Goal: Task Accomplishment & Management: Use online tool/utility

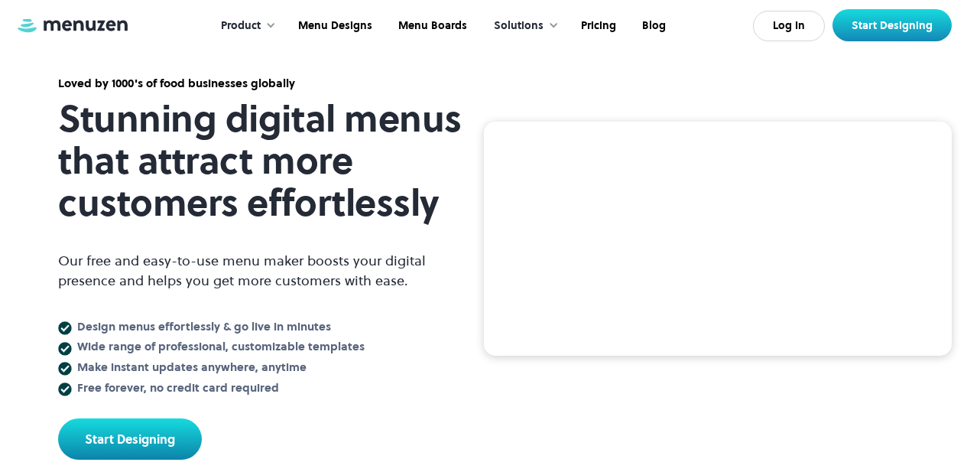
scroll to position [72, 0]
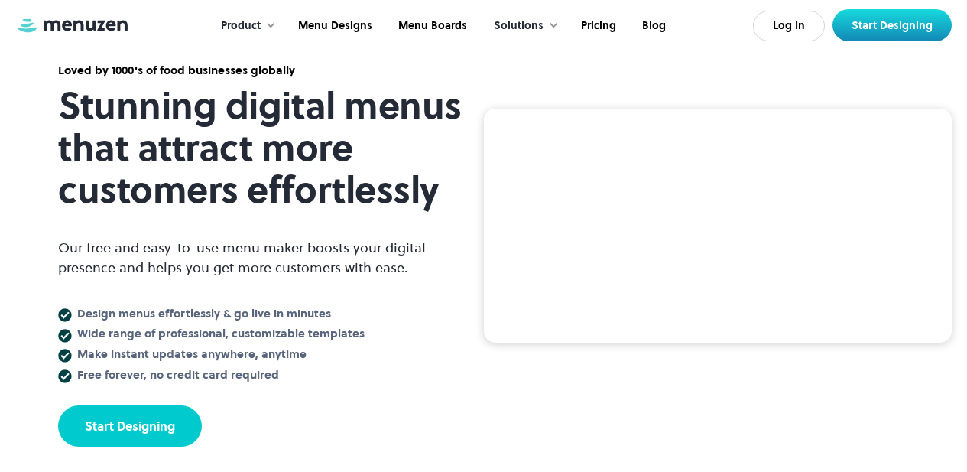
click at [165, 433] on link "Start Designing" at bounding box center [130, 425] width 144 height 41
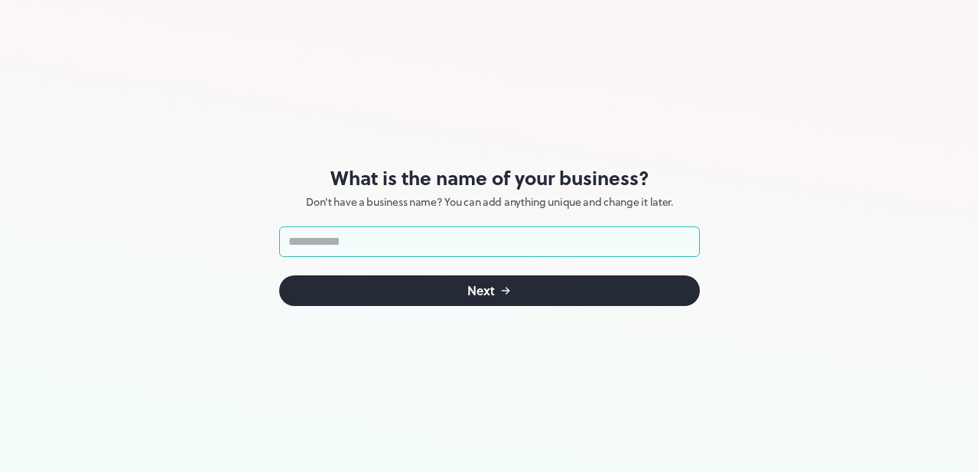
drag, startPoint x: 372, startPoint y: 245, endPoint x: 362, endPoint y: 251, distance: 11.0
click at [371, 245] on input "text" at bounding box center [489, 241] width 421 height 31
type input "**********"
click at [469, 287] on div "Next" at bounding box center [481, 290] width 28 height 12
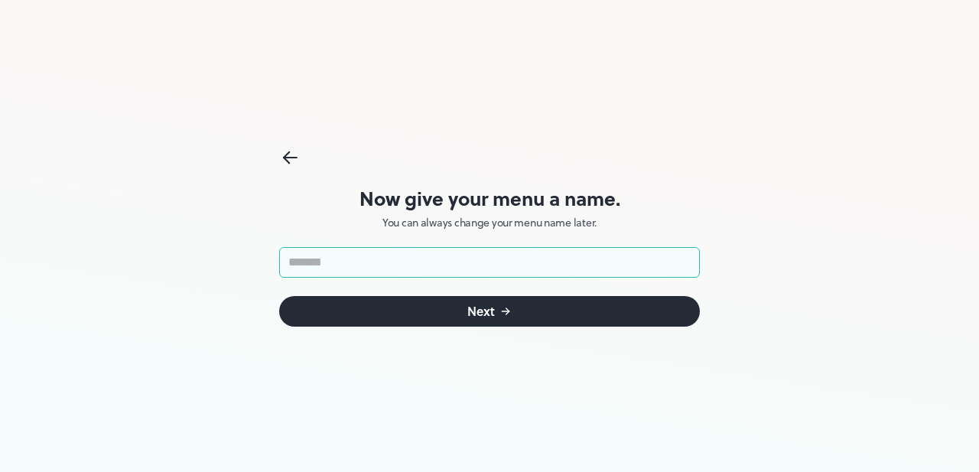
click at [402, 270] on input "text" at bounding box center [489, 262] width 421 height 31
type input "**********"
click at [440, 378] on div "**********" at bounding box center [489, 236] width 421 height 472
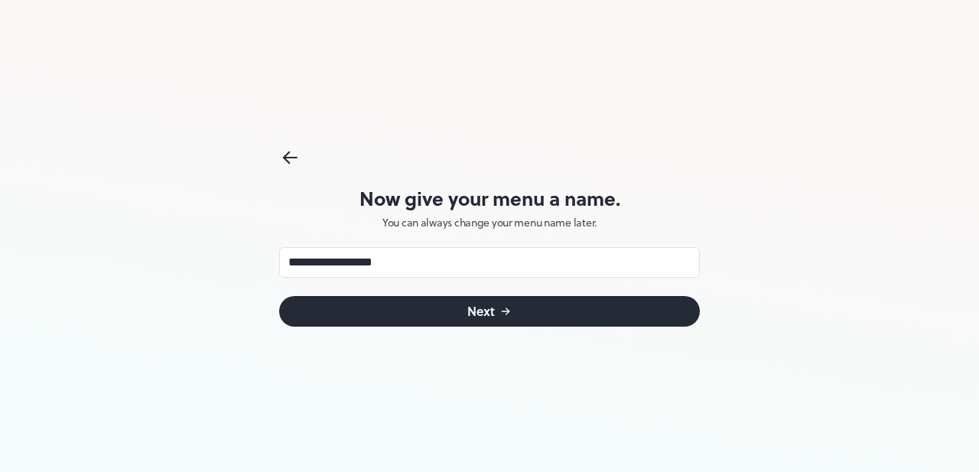
click at [451, 314] on button "Next" at bounding box center [489, 311] width 421 height 31
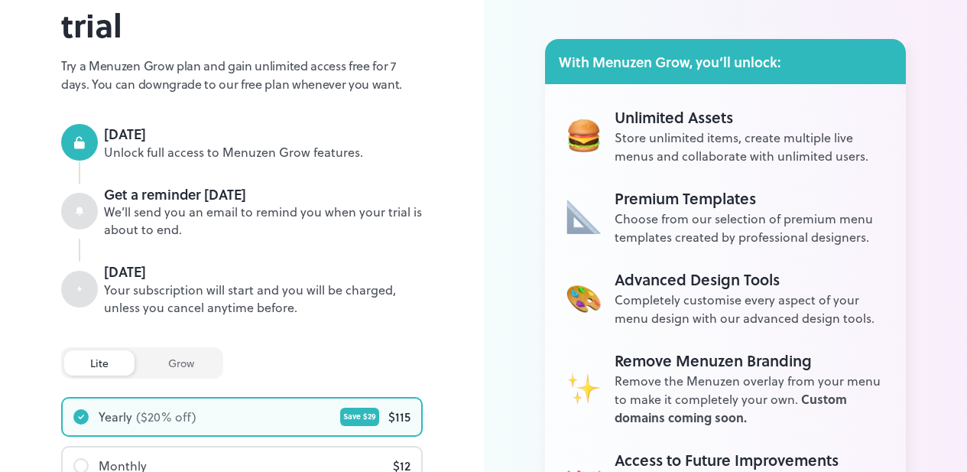
scroll to position [126, 0]
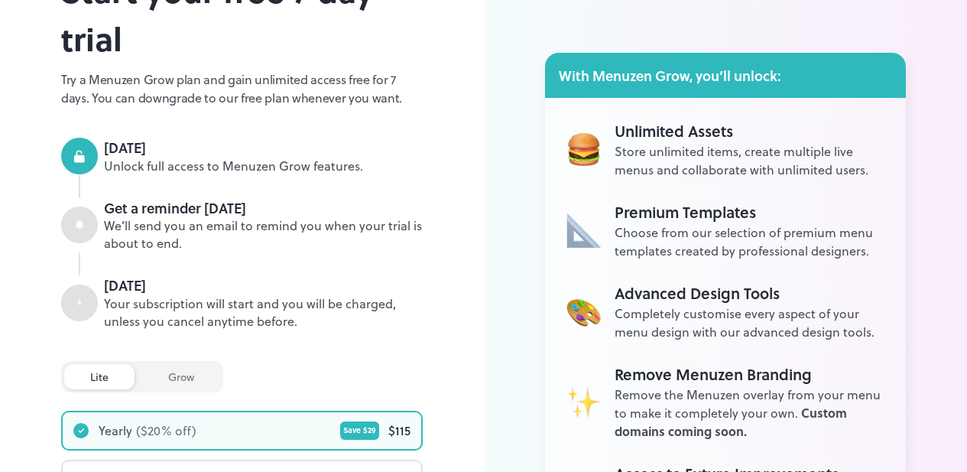
click at [190, 386] on div "grow" at bounding box center [181, 376] width 78 height 25
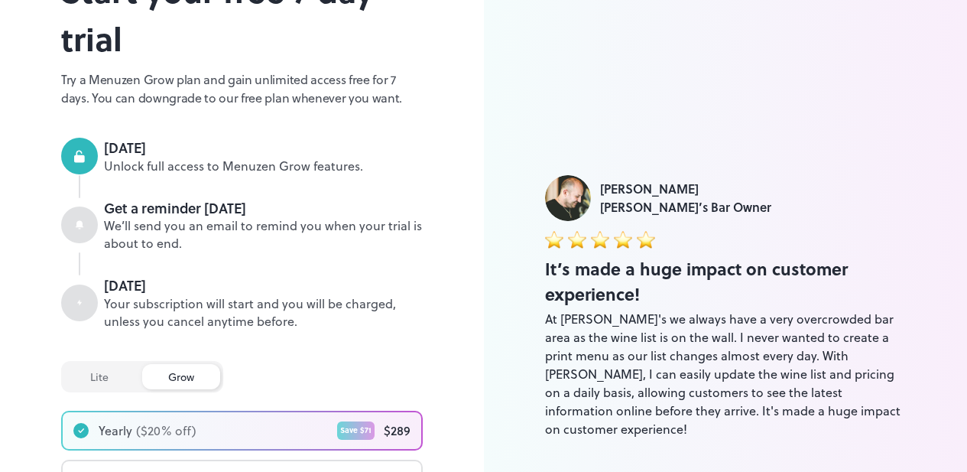
click at [98, 372] on div "lite" at bounding box center [99, 376] width 70 height 25
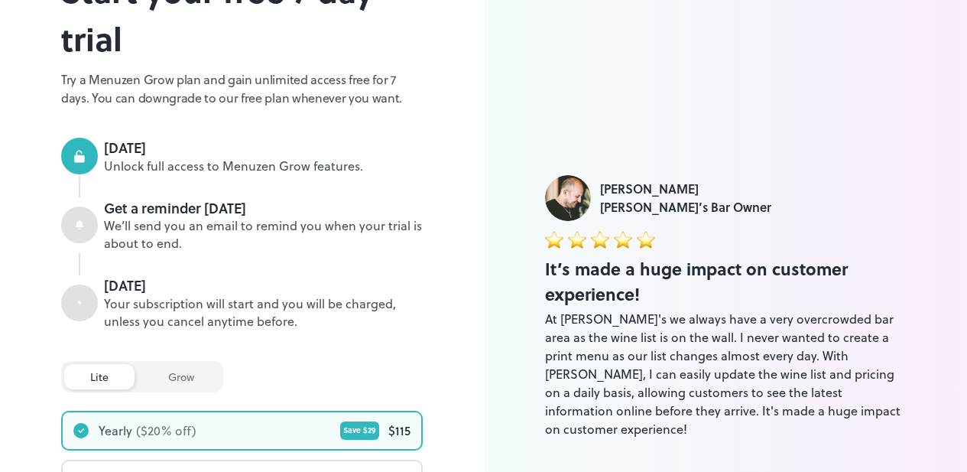
click at [203, 374] on div "grow" at bounding box center [181, 376] width 78 height 25
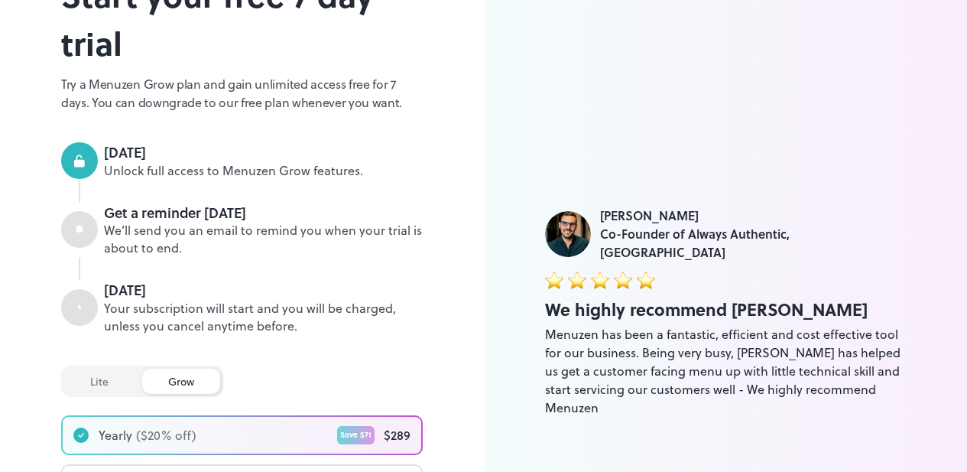
scroll to position [123, 0]
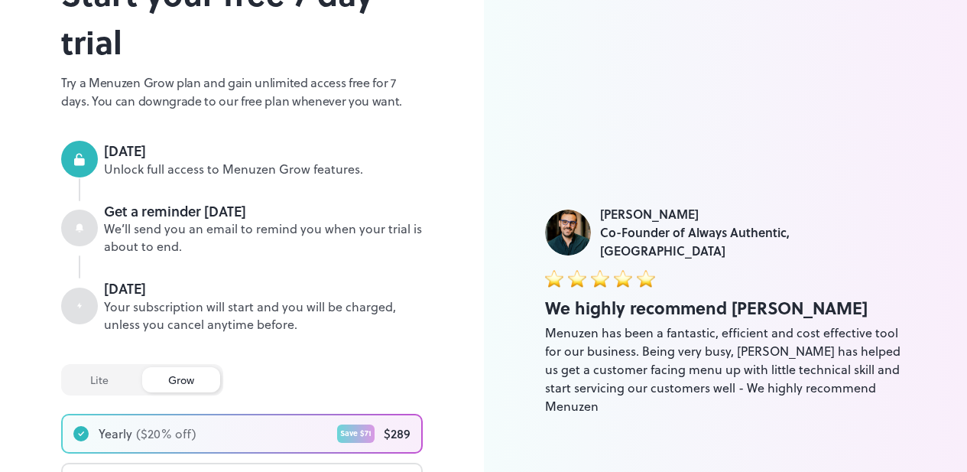
click at [115, 383] on div "lite" at bounding box center [99, 379] width 70 height 25
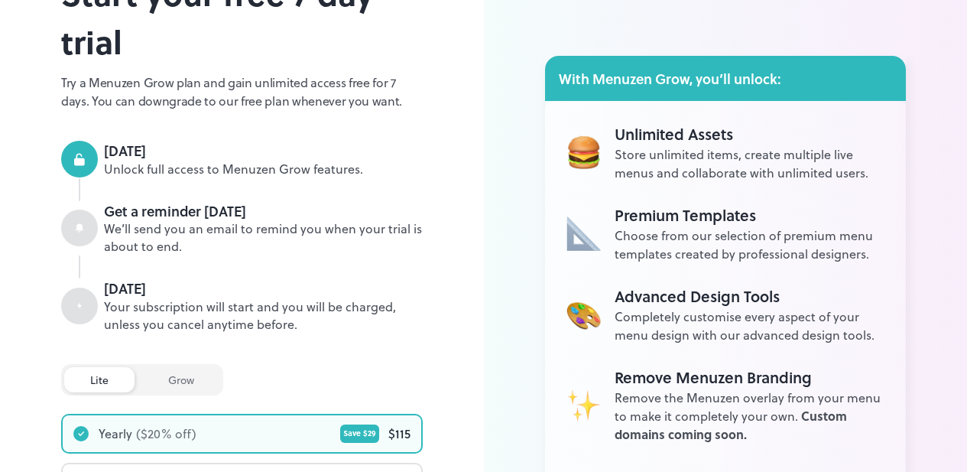
click at [180, 375] on div "grow" at bounding box center [181, 379] width 78 height 25
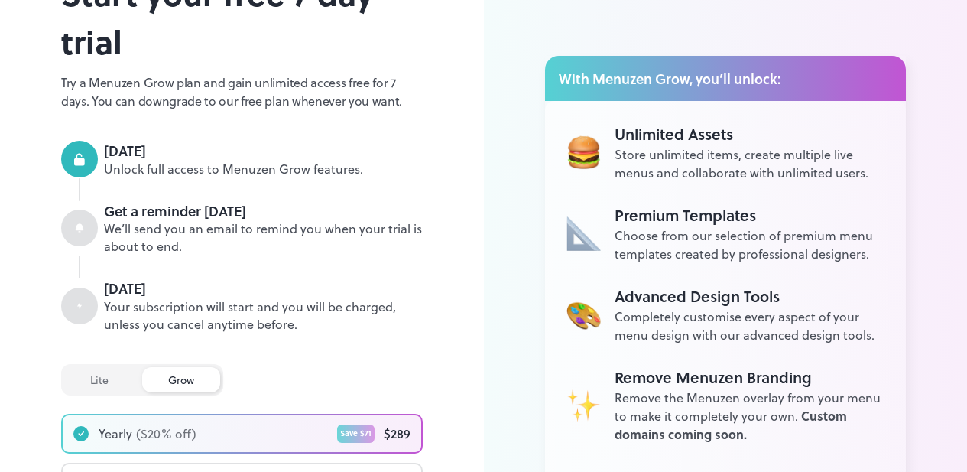
click at [108, 382] on div "lite" at bounding box center [99, 379] width 70 height 25
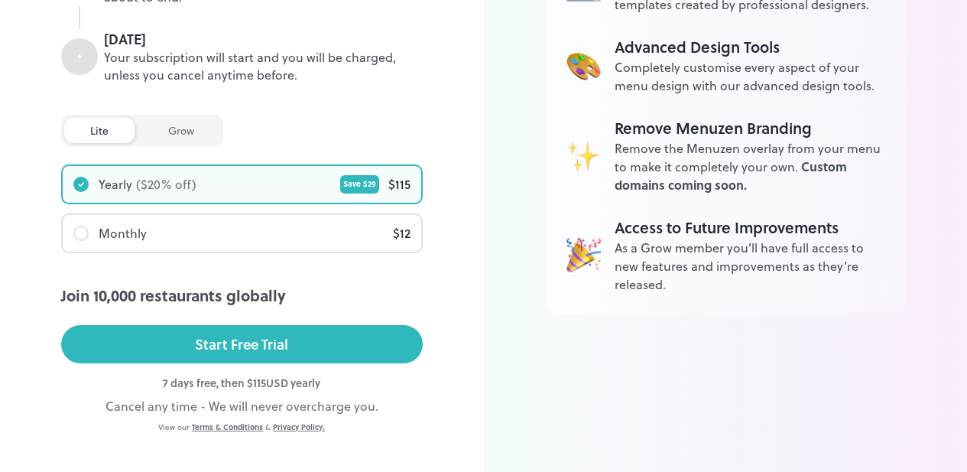
scroll to position [394, 0]
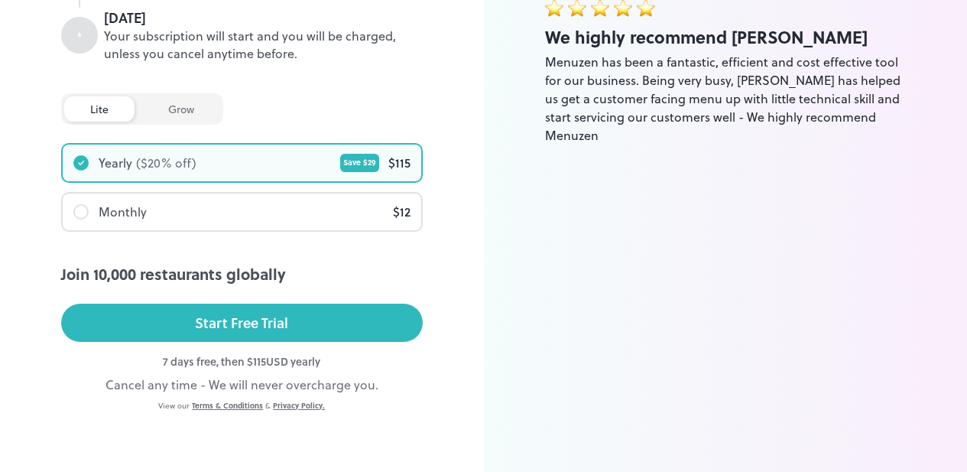
click at [82, 213] on div at bounding box center [80, 211] width 15 height 15
